Goal: Navigation & Orientation: Find specific page/section

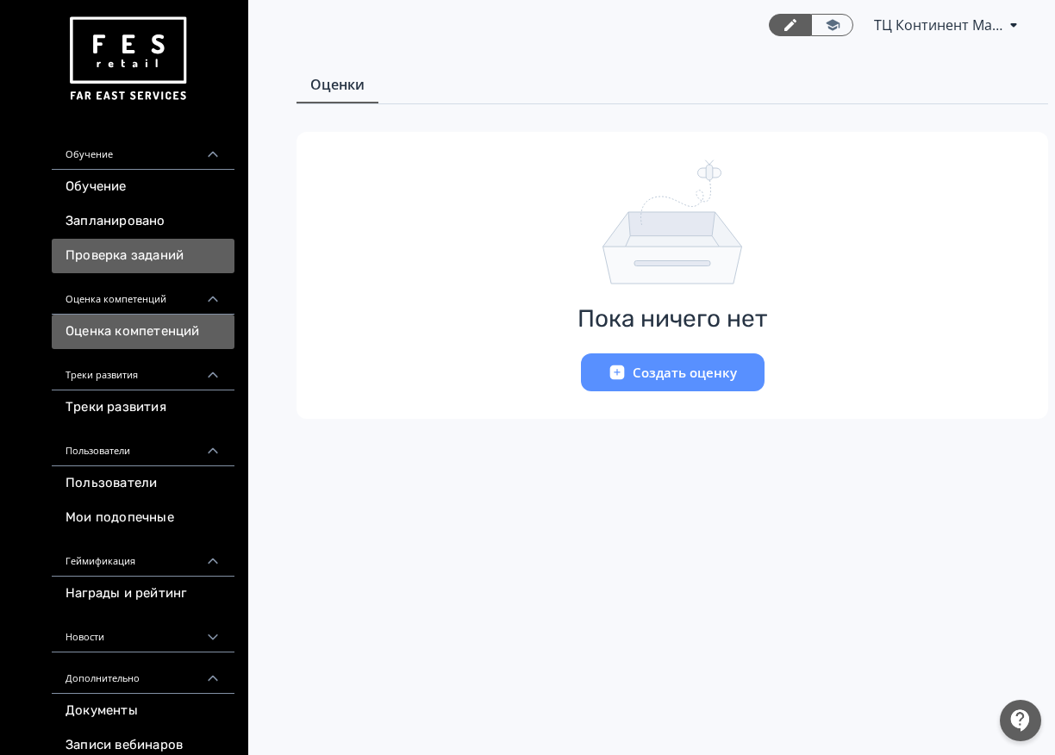
click at [161, 253] on link "Проверка заданий" at bounding box center [143, 256] width 183 height 34
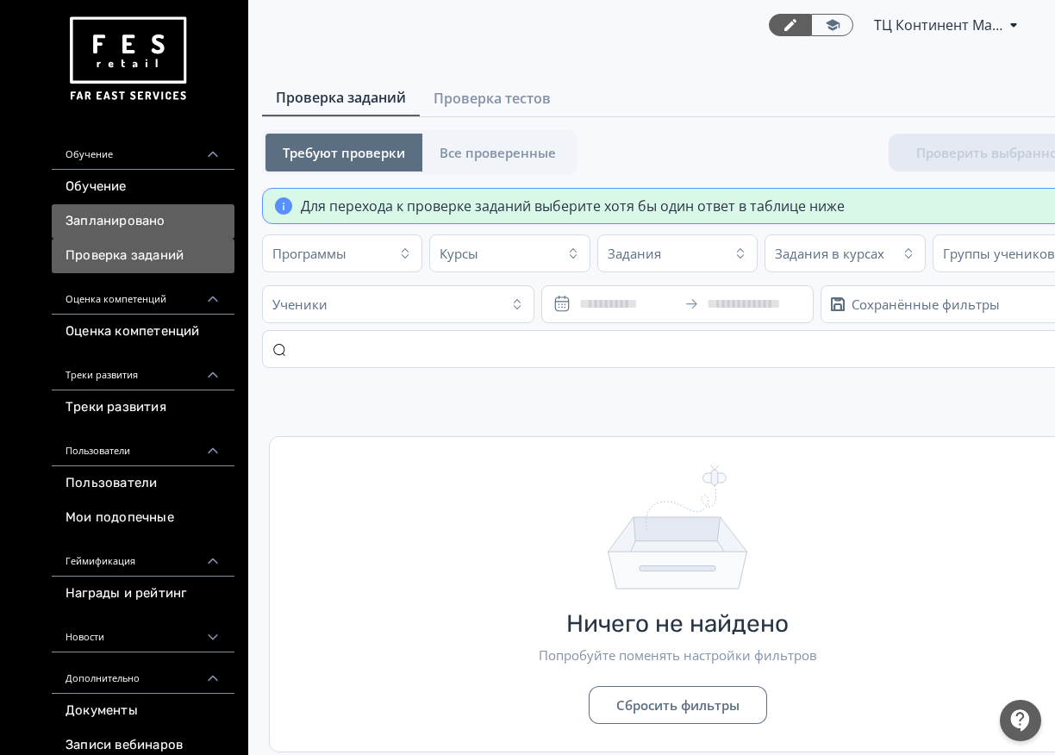
click at [156, 221] on link "Запланировано" at bounding box center [143, 221] width 183 height 34
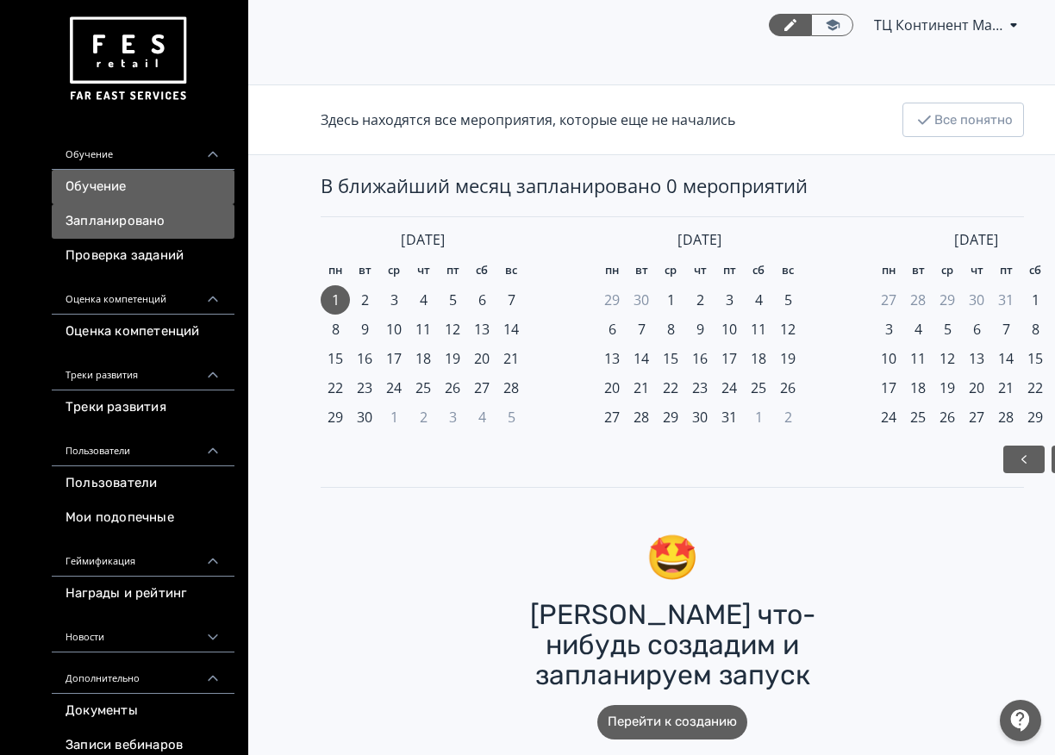
click at [153, 184] on link "Обучение" at bounding box center [143, 187] width 183 height 34
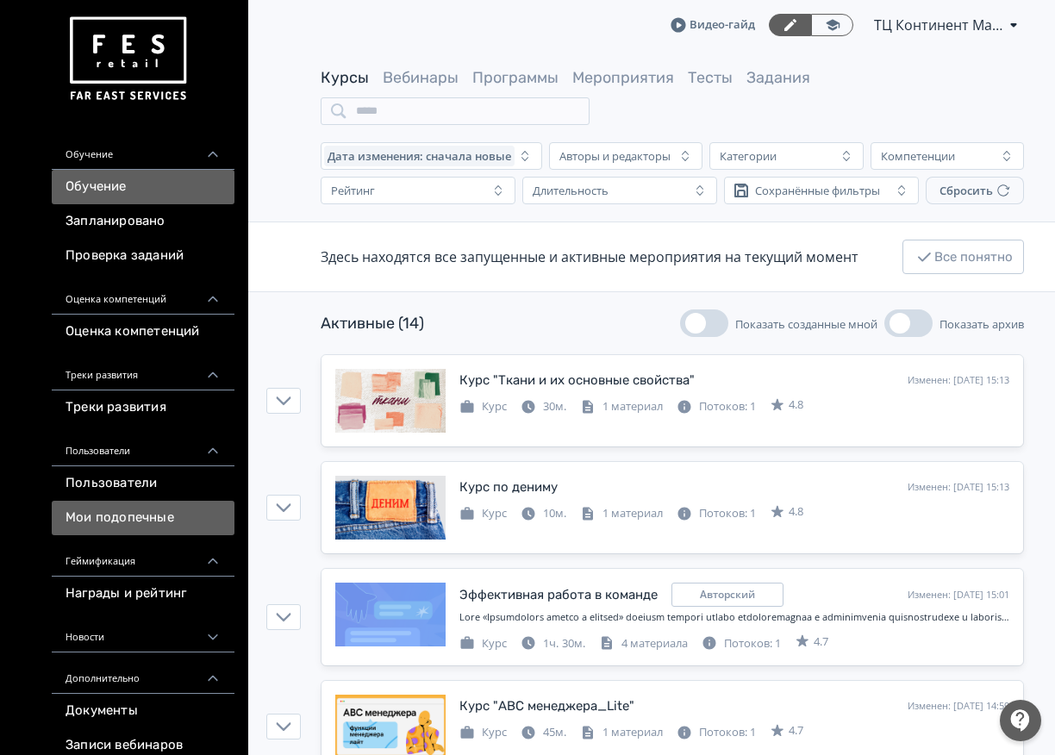
click at [173, 515] on link "Мои подопечные" at bounding box center [143, 518] width 183 height 34
